Goal: Task Accomplishment & Management: Manage account settings

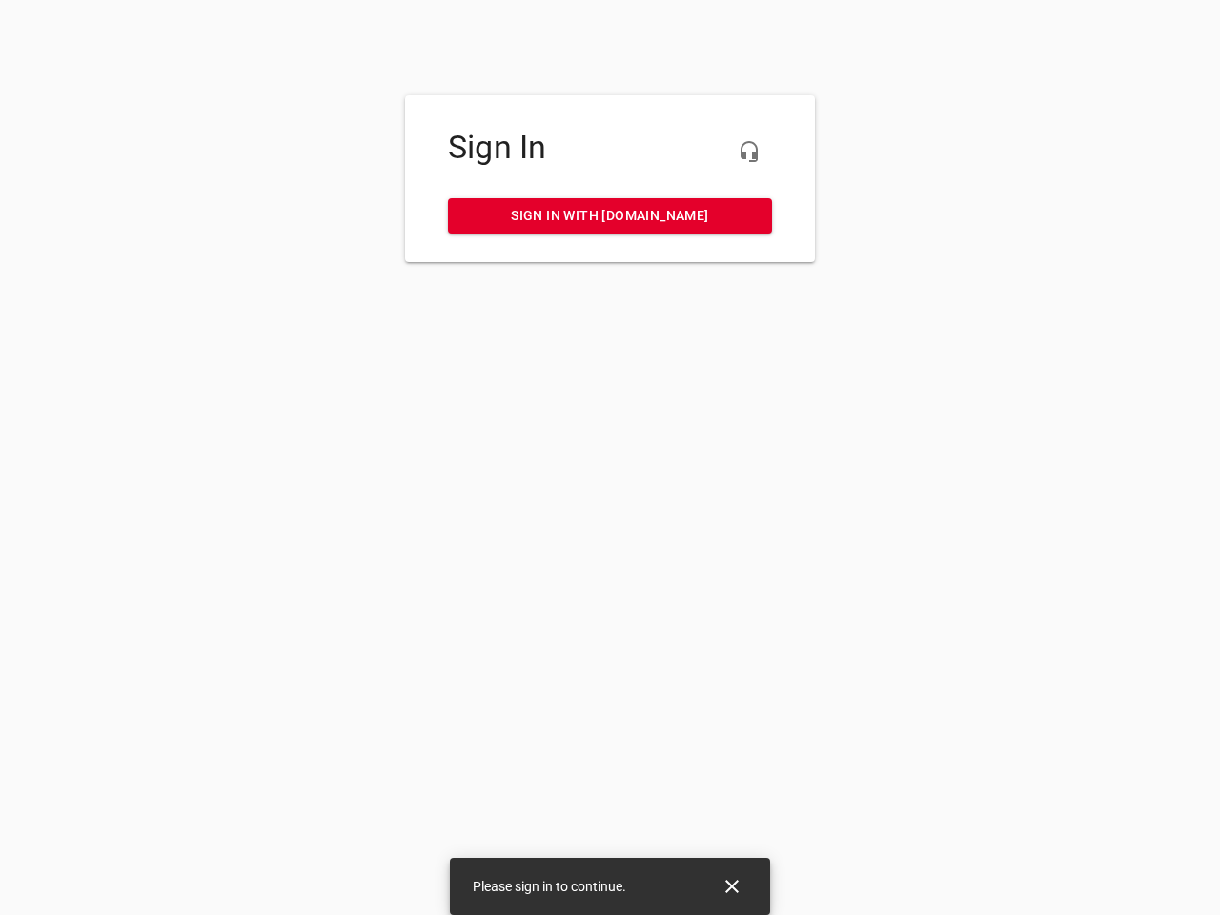
click at [749, 152] on icon "button" at bounding box center [749, 151] width 23 height 23
click at [732, 886] on icon "Close" at bounding box center [731, 886] width 13 height 13
